Goal: Information Seeking & Learning: Learn about a topic

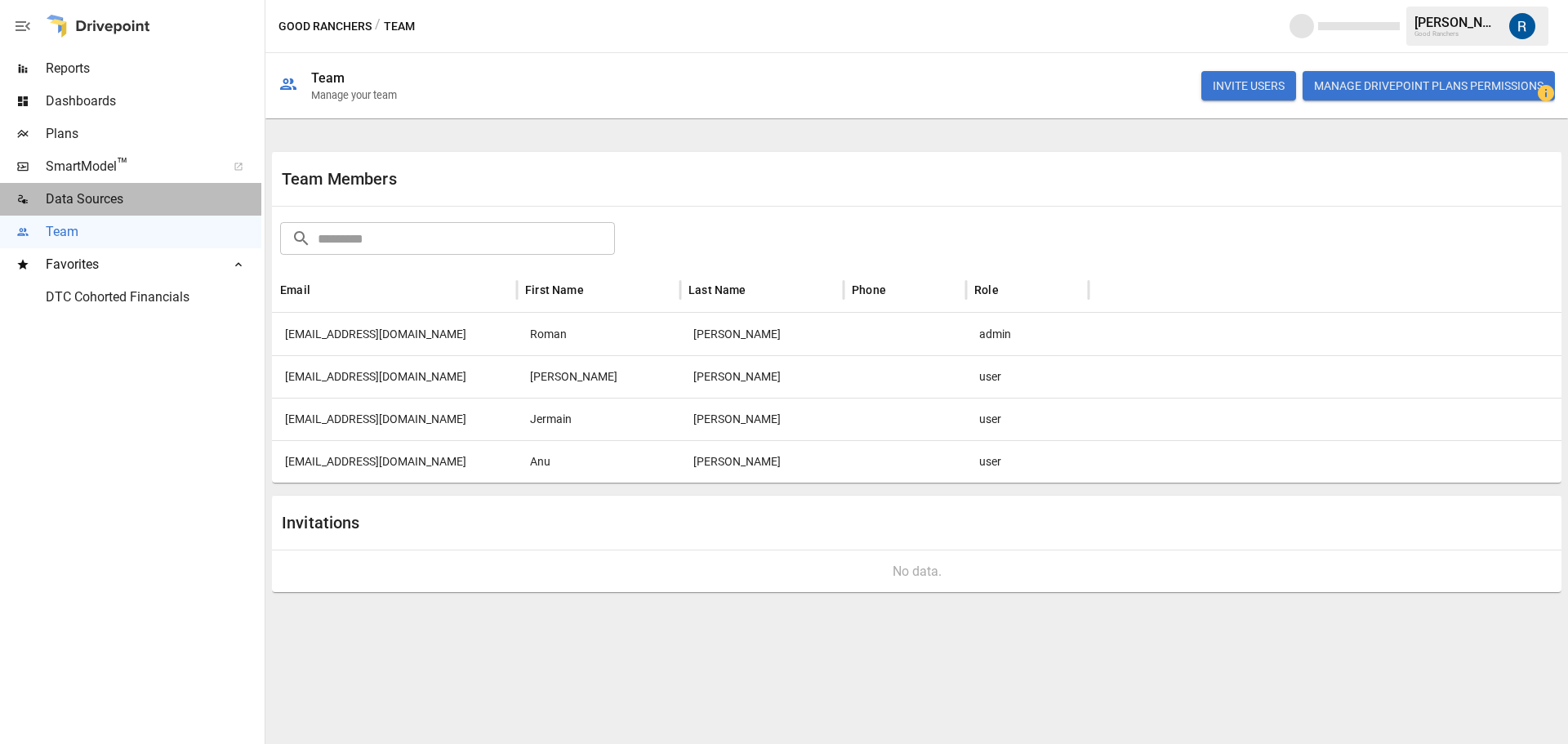
click at [123, 191] on span "Data Sources" at bounding box center [154, 199] width 215 height 20
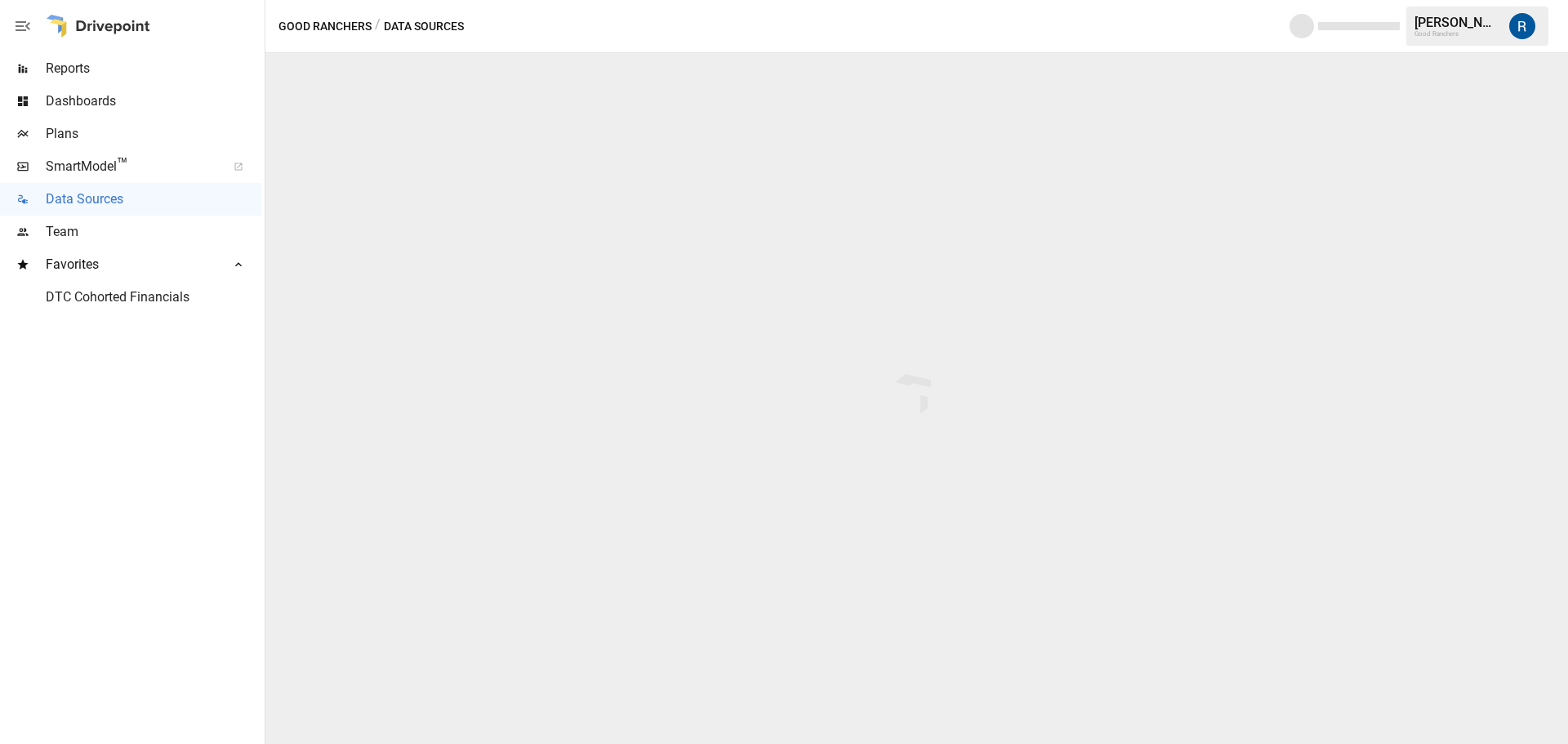
click at [111, 66] on span "Reports" at bounding box center [154, 69] width 215 height 20
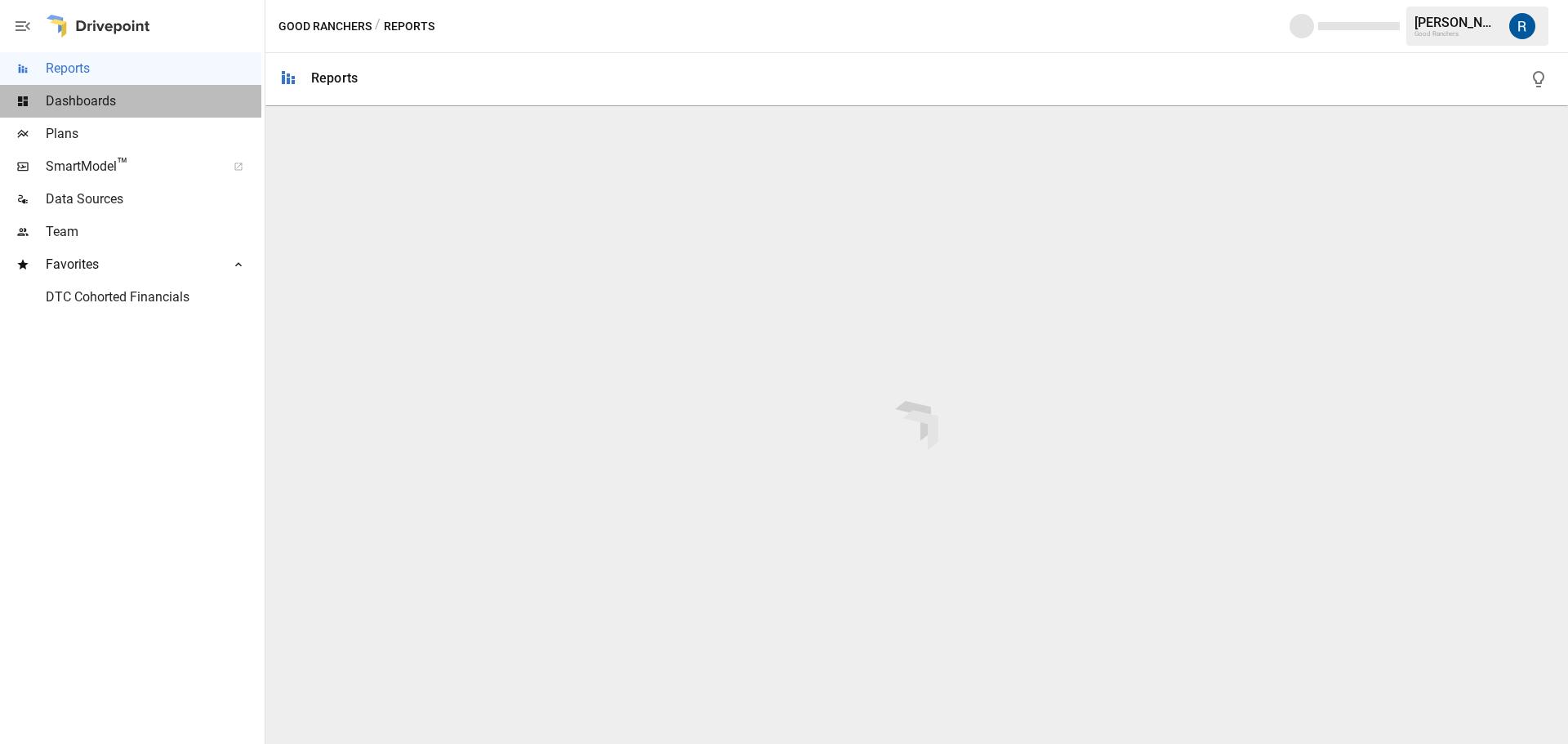
click at [111, 93] on span "Dashboards" at bounding box center [154, 102] width 215 height 20
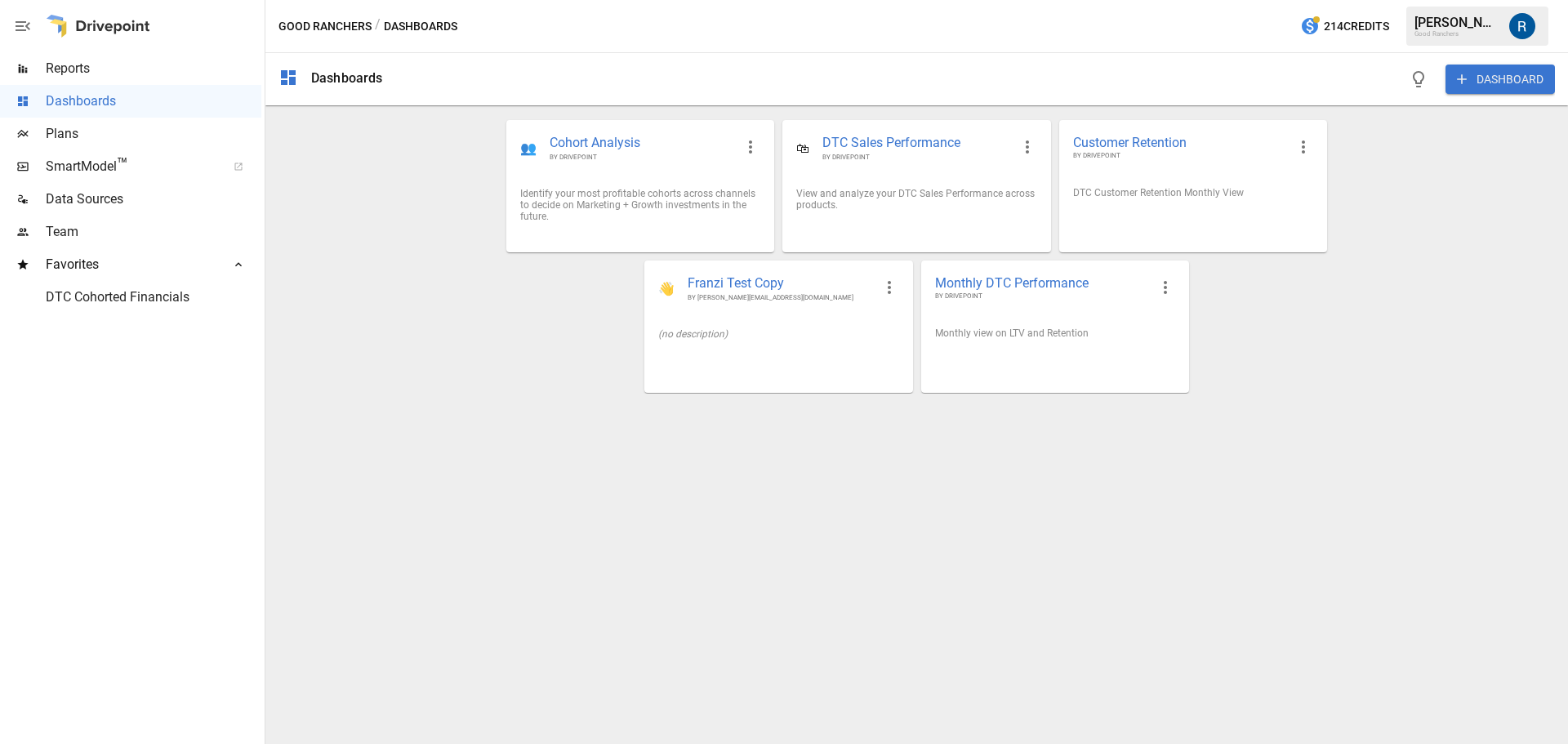
click at [97, 71] on span "Reports" at bounding box center [154, 69] width 215 height 20
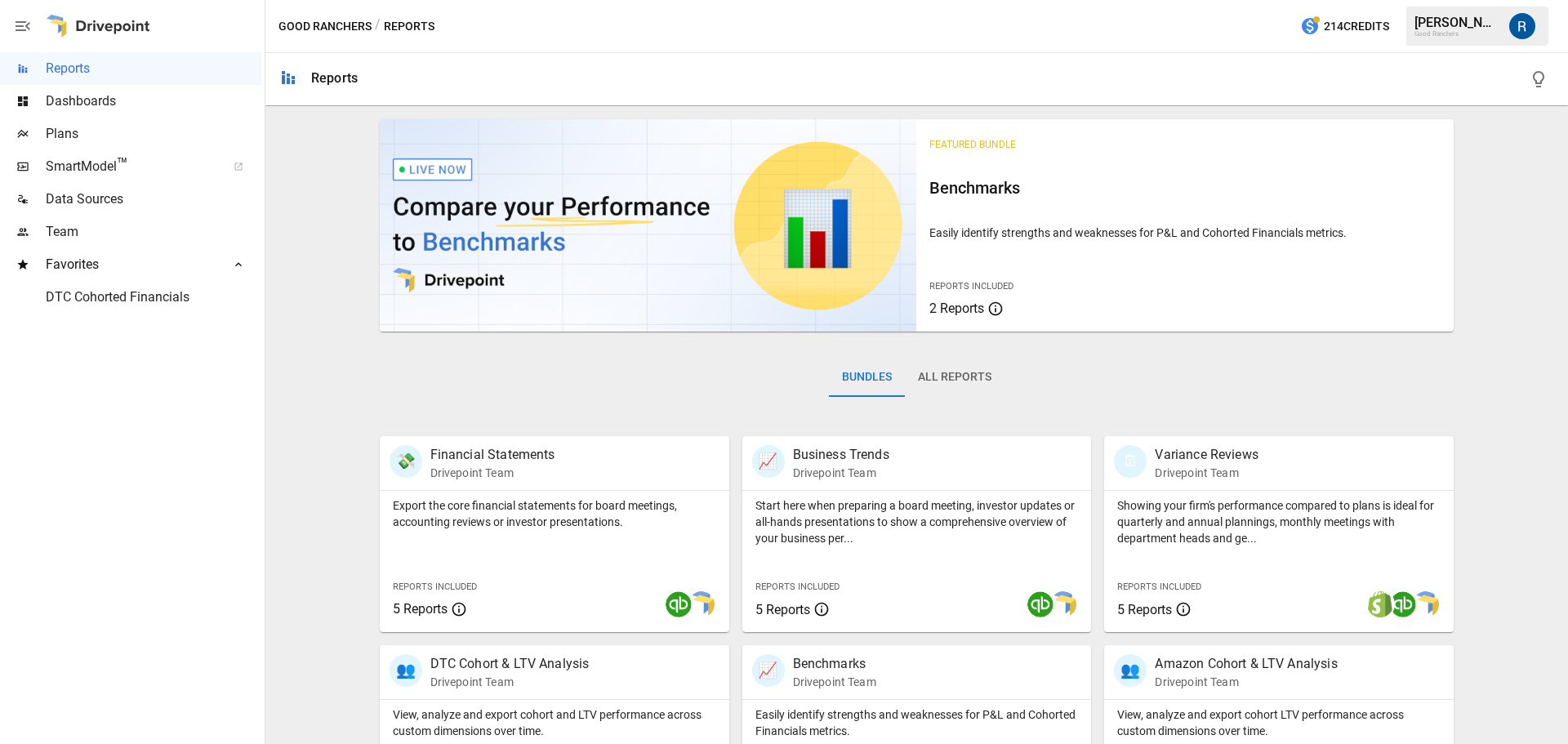
click at [954, 381] on button "All Reports" at bounding box center [955, 377] width 100 height 39
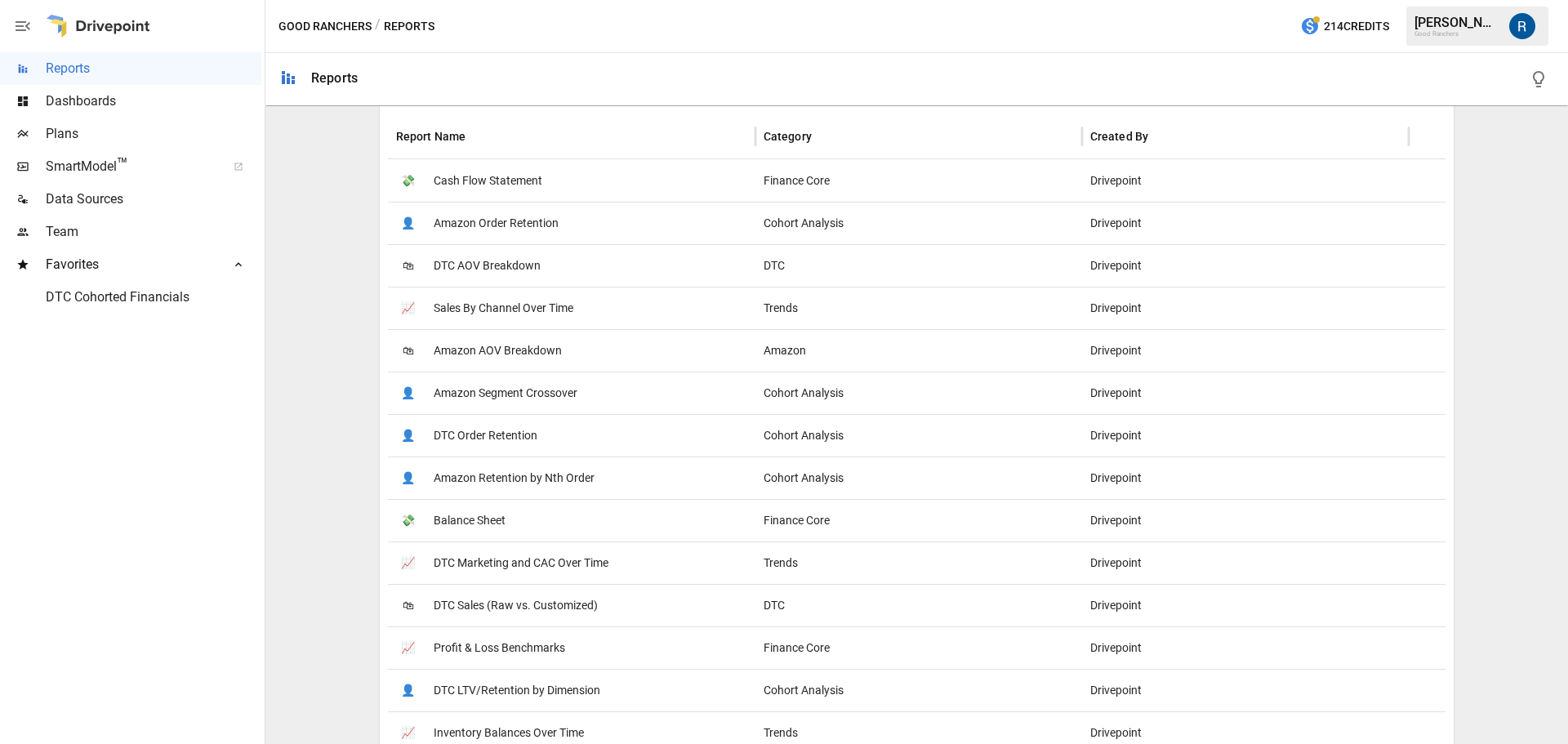
scroll to position [408, 0]
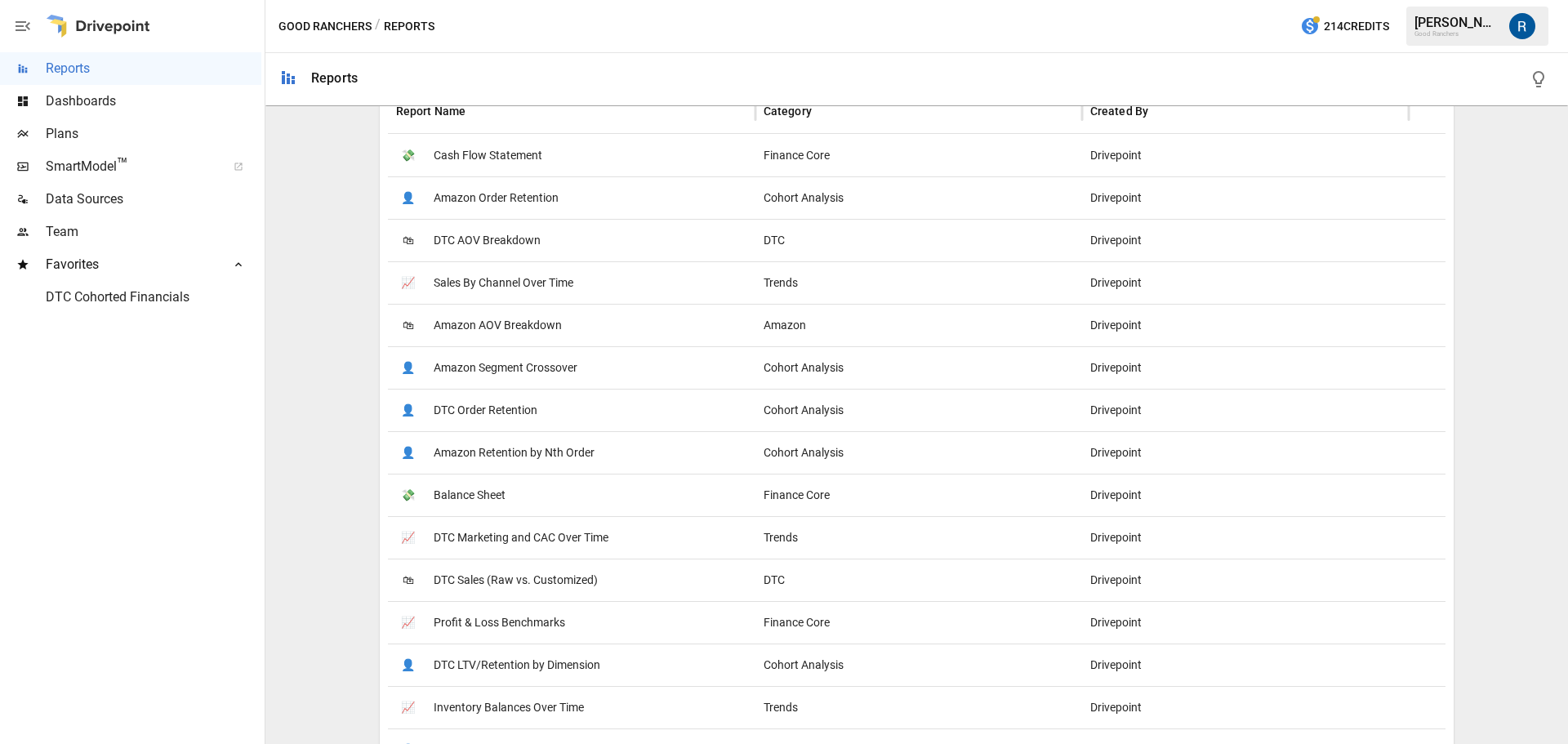
click at [592, 541] on span "DTC Marketing and CAC Over Time" at bounding box center [521, 538] width 175 height 42
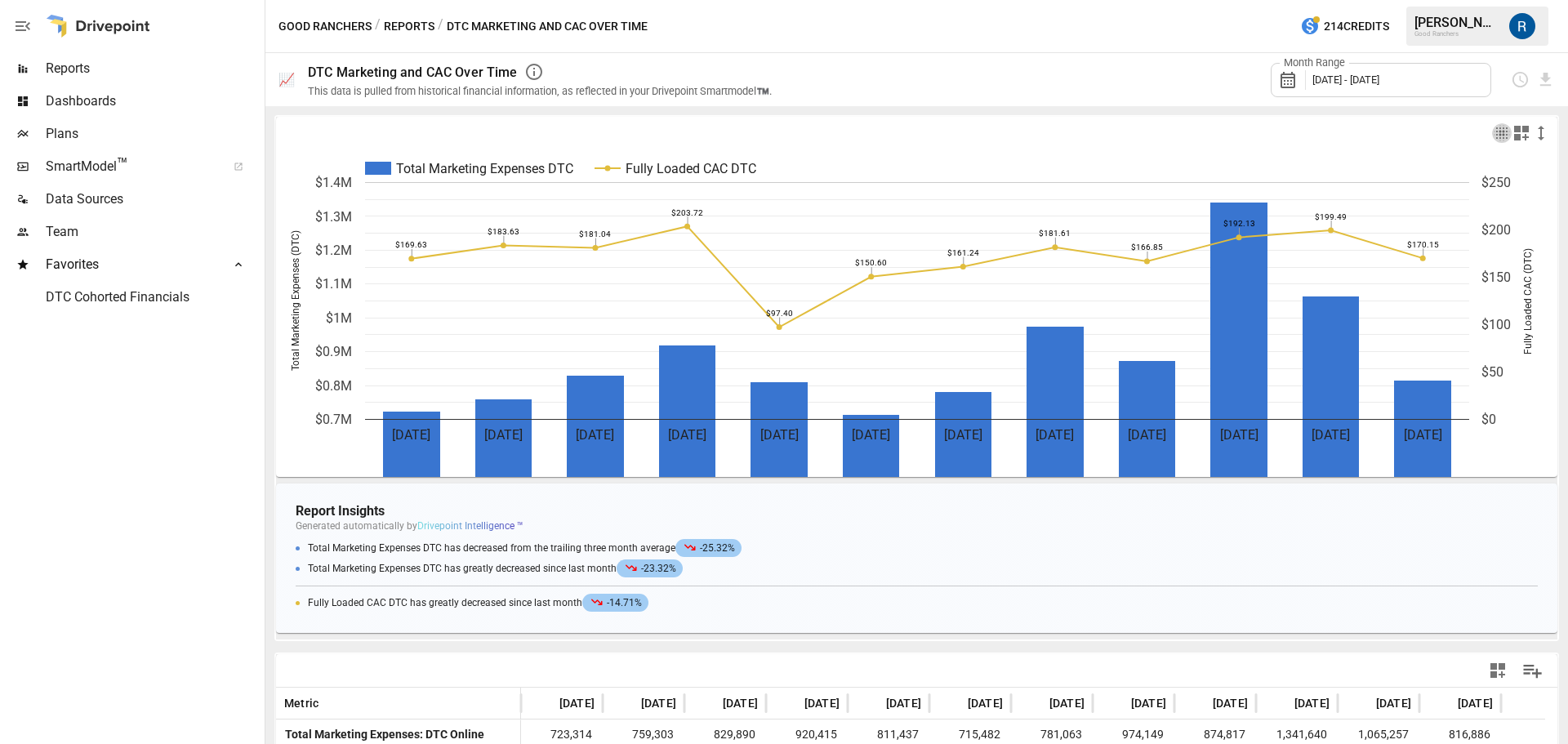
click at [1494, 130] on icon "button" at bounding box center [1502, 134] width 20 height 20
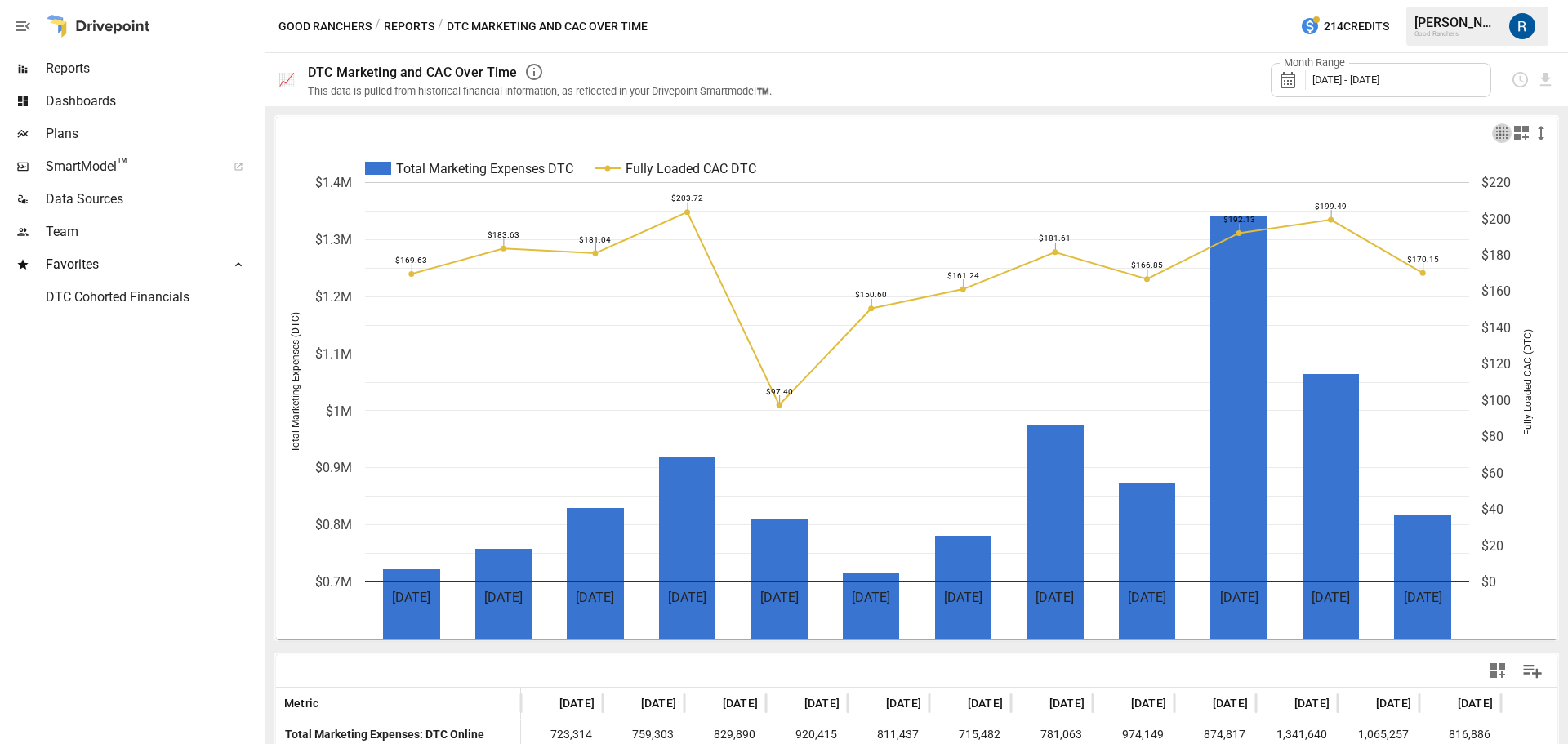
click at [1494, 130] on icon "button" at bounding box center [1502, 134] width 20 height 20
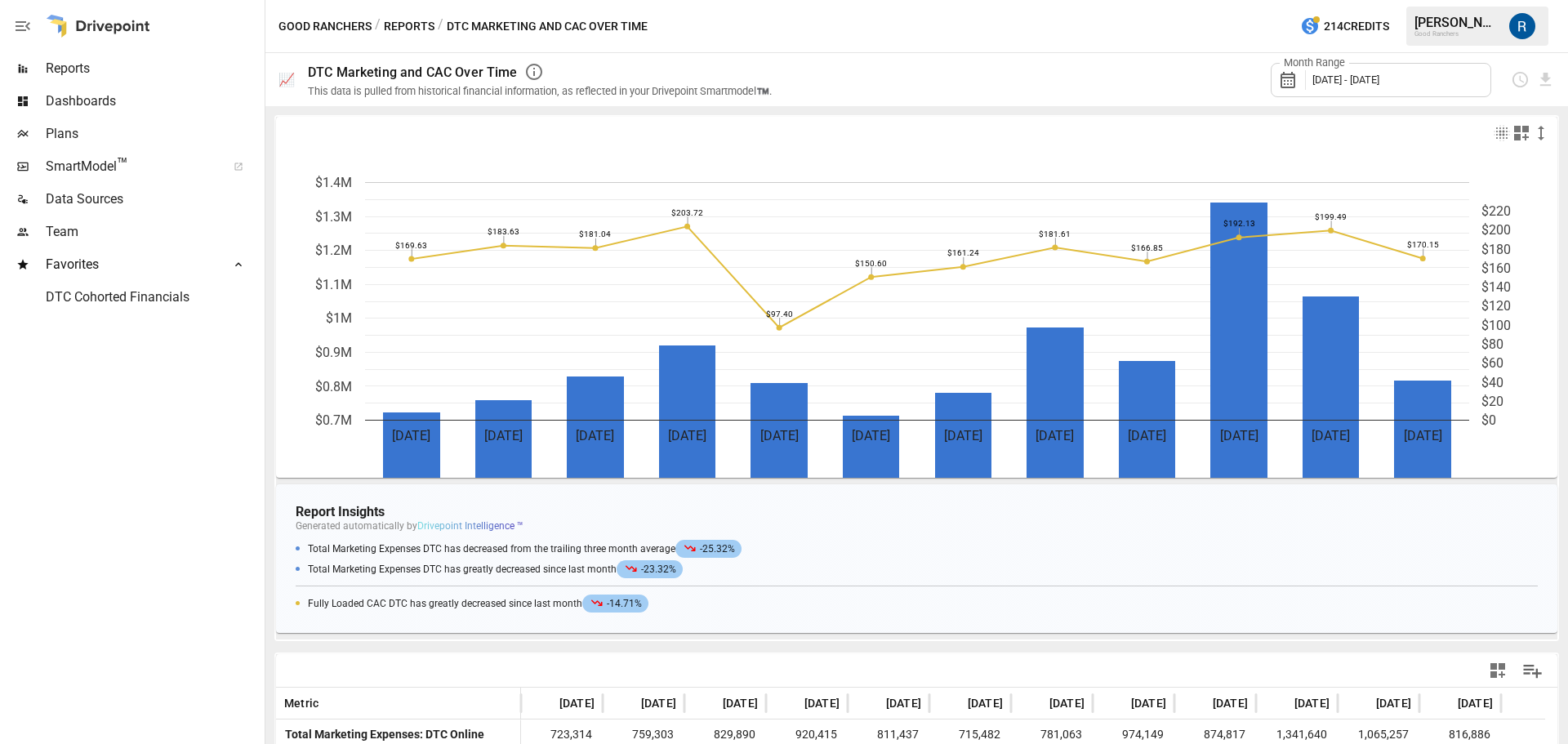
click at [1514, 133] on icon "button" at bounding box center [1521, 133] width 15 height 15
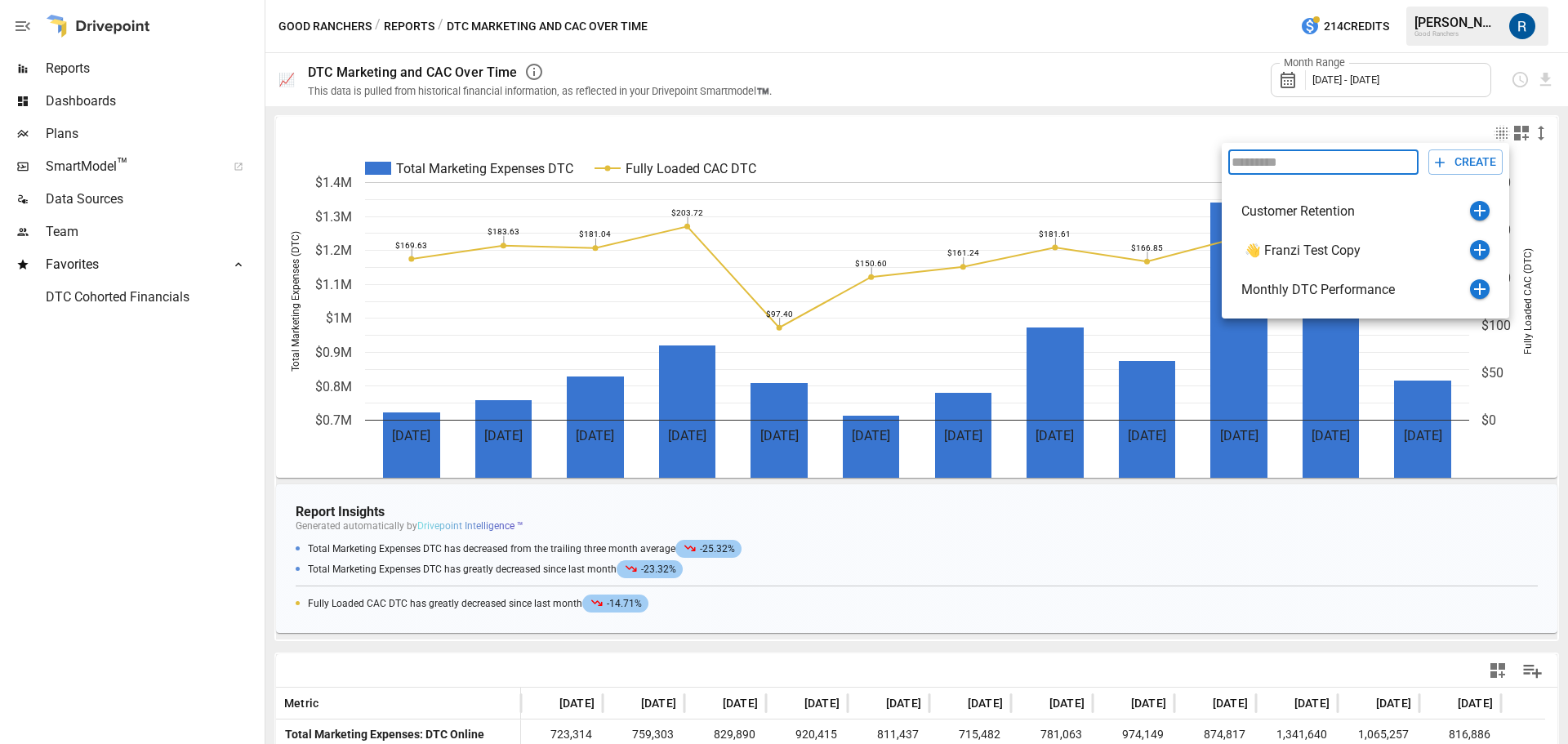
click at [1144, 129] on div at bounding box center [784, 372] width 1568 height 744
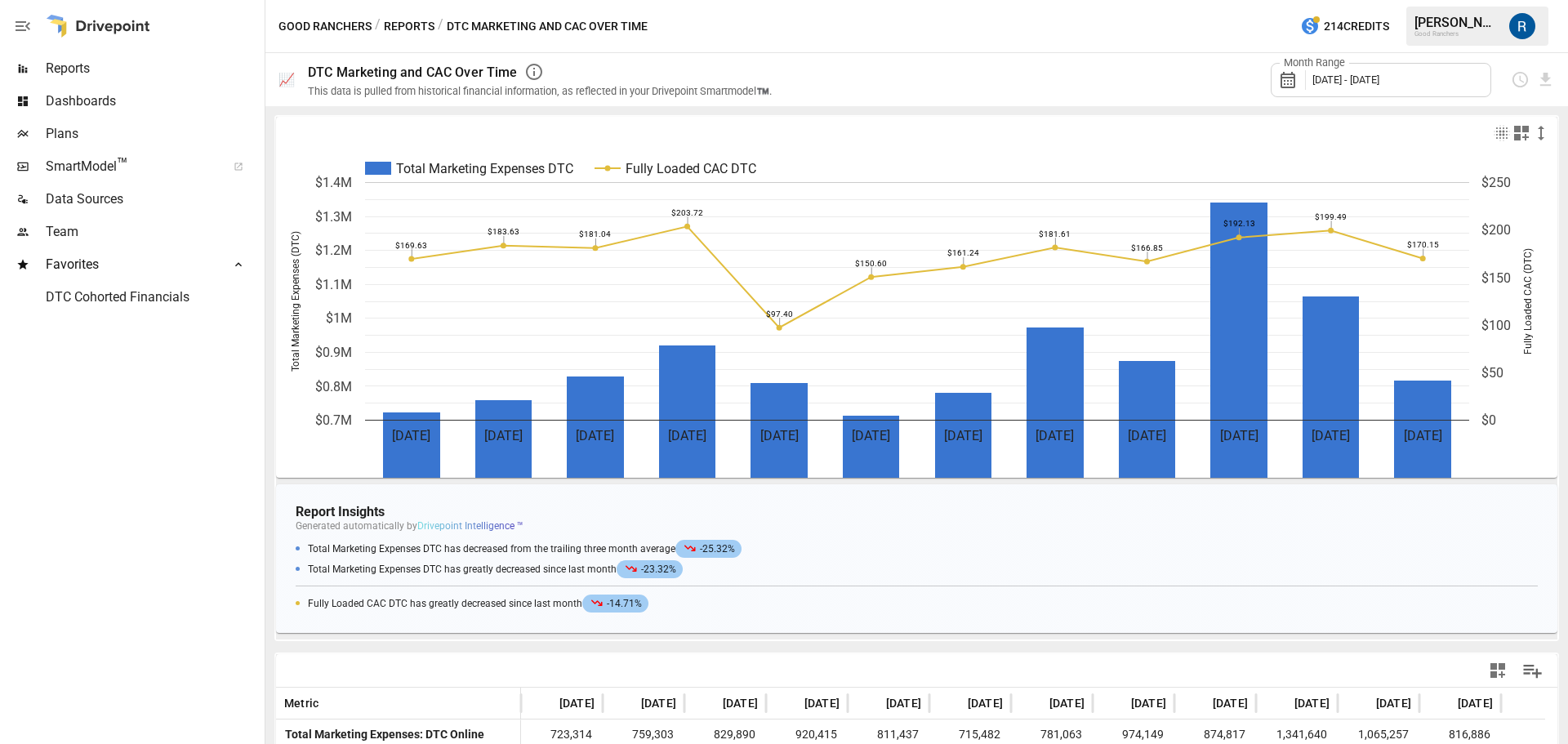
click at [539, 68] on icon "button" at bounding box center [535, 72] width 20 height 20
click at [534, 72] on icon "button" at bounding box center [534, 72] width 16 height 16
click at [820, 499] on div "Report Insights Generated automatically by Drivepoint Intelligence ™ Drivepoint…" at bounding box center [917, 578] width 1282 height 187
click at [153, 167] on span "SmartModel ™" at bounding box center [131, 167] width 170 height 20
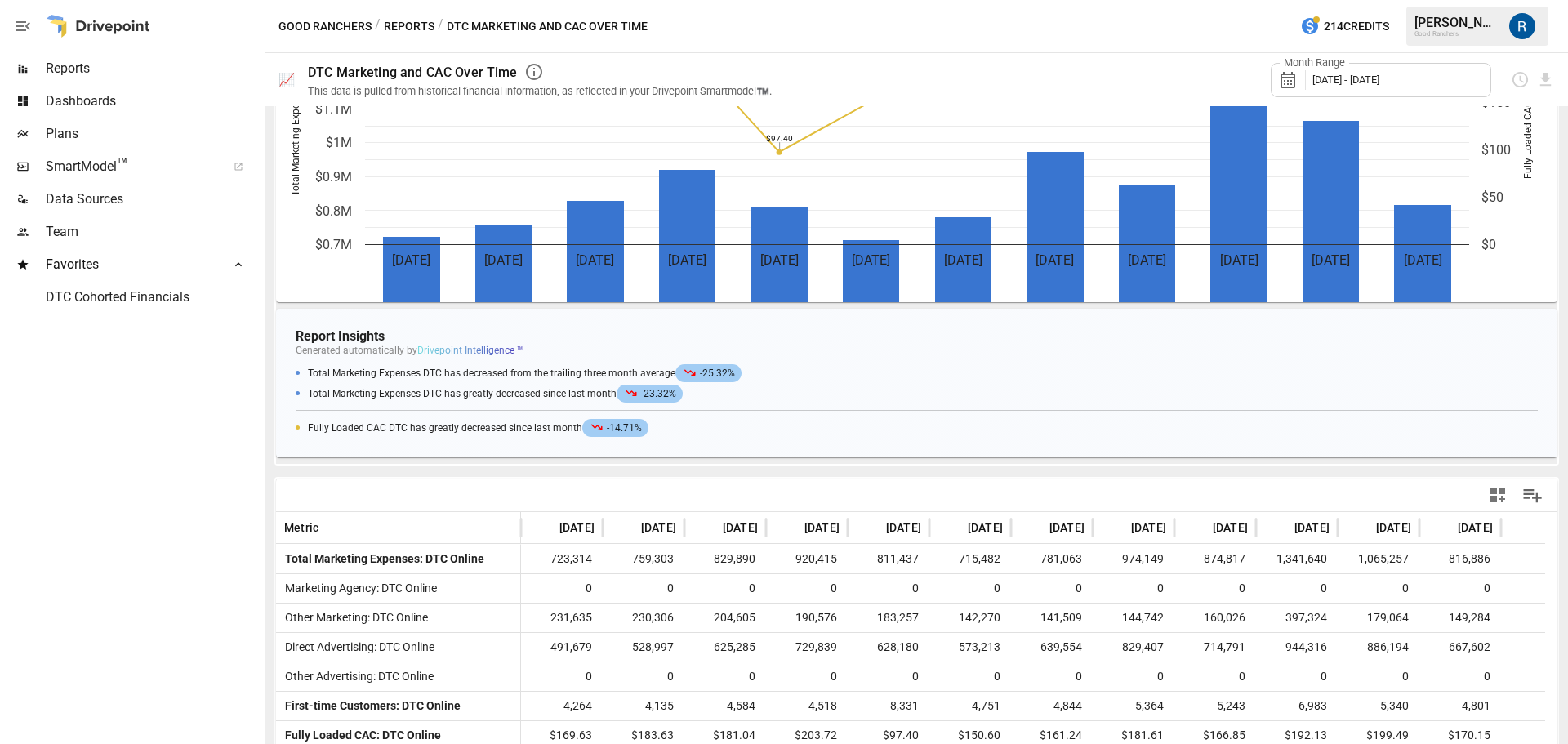
scroll to position [245, 0]
